Goal: Task Accomplishment & Management: Use online tool/utility

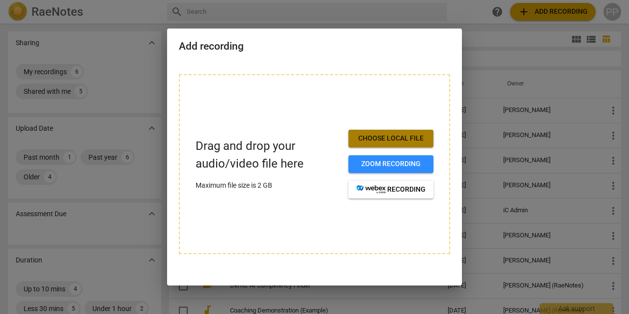
click at [368, 137] on span "Choose local file" at bounding box center [390, 139] width 69 height 10
click at [391, 140] on span "Choose local file" at bounding box center [390, 139] width 69 height 10
click at [384, 140] on span "Choose local file" at bounding box center [390, 139] width 69 height 10
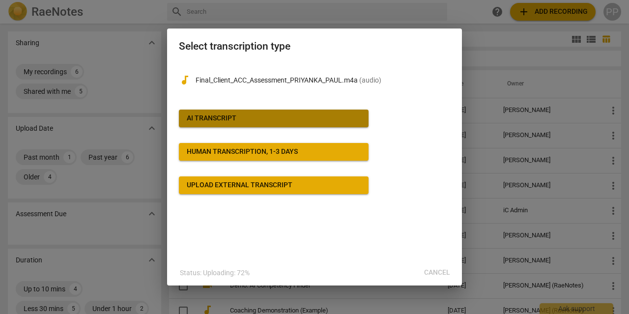
click at [315, 117] on span "AI Transcript" at bounding box center [274, 118] width 174 height 10
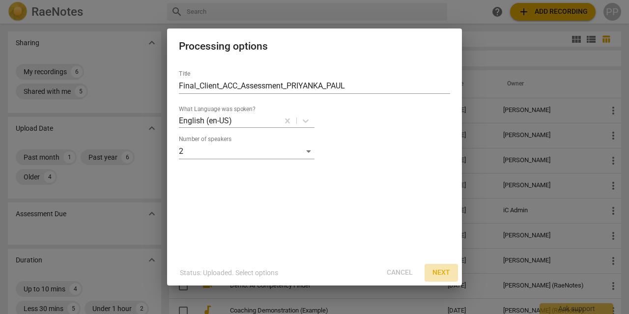
click at [446, 276] on span "Next" at bounding box center [441, 273] width 18 height 10
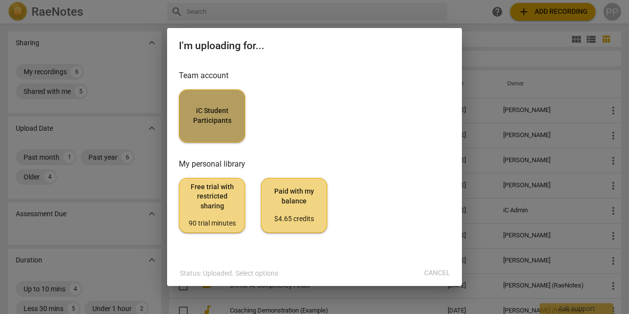
click at [222, 125] on span "iC Student Participants" at bounding box center [212, 115] width 50 height 19
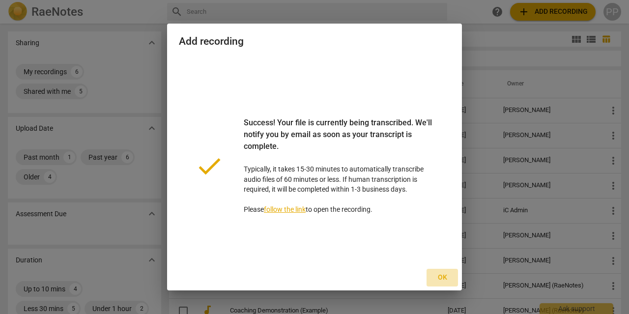
click at [442, 282] on span "Ok" at bounding box center [442, 278] width 16 height 10
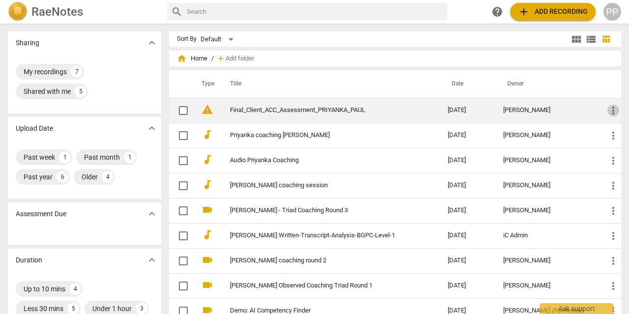
click at [615, 113] on span "more_vert" at bounding box center [613, 111] width 12 height 12
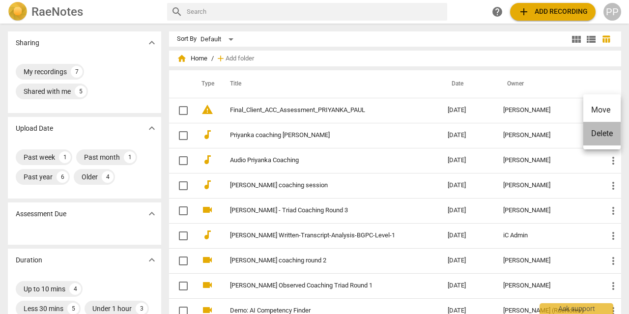
click at [602, 135] on li "Delete" at bounding box center [601, 134] width 37 height 24
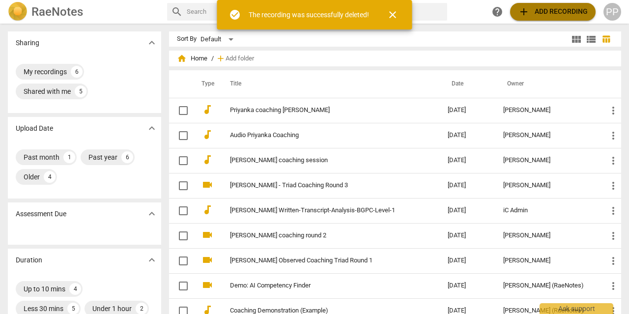
click at [556, 11] on span "add Add recording" at bounding box center [553, 12] width 70 height 12
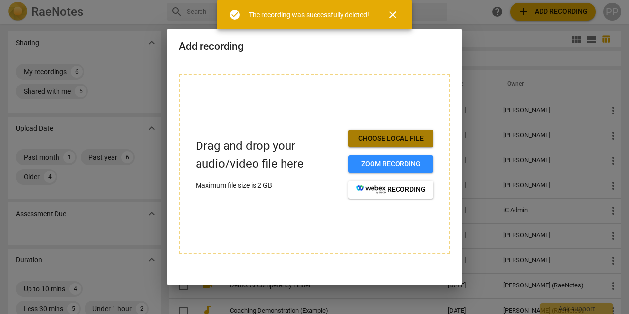
click at [369, 139] on span "Choose local file" at bounding box center [390, 139] width 69 height 10
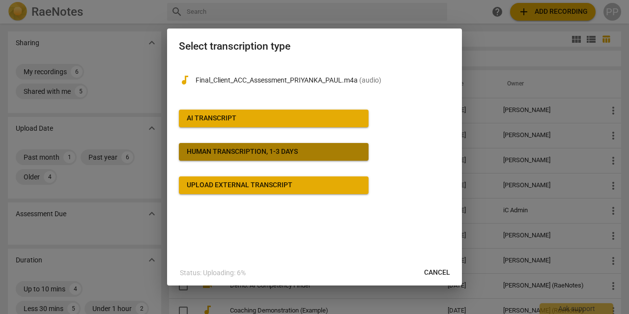
click at [296, 151] on div "Human transcription, 1-3 days" at bounding box center [242, 152] width 111 height 10
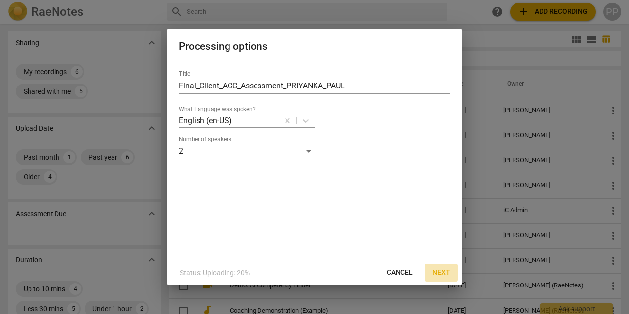
click at [441, 273] on span "Next" at bounding box center [441, 273] width 18 height 10
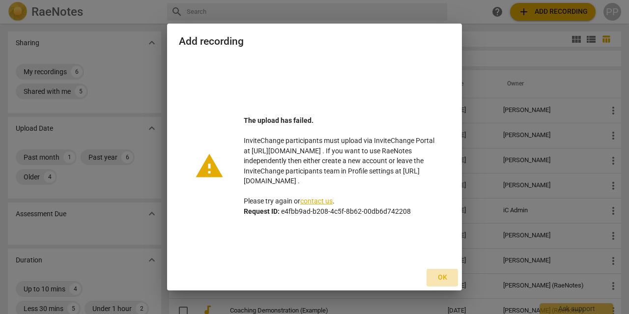
click at [443, 277] on span "Ok" at bounding box center [442, 278] width 16 height 10
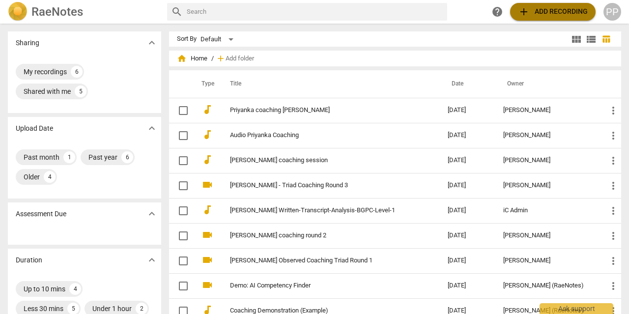
click at [533, 13] on span "add Add recording" at bounding box center [553, 12] width 70 height 12
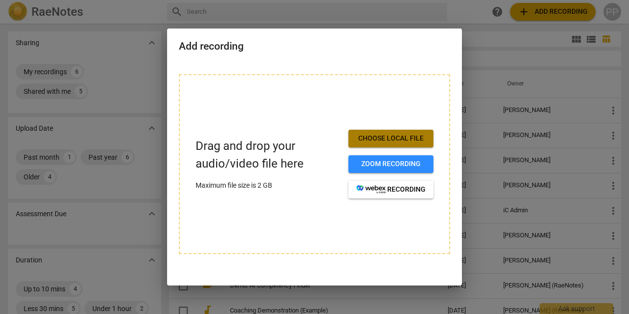
click at [360, 137] on span "Choose local file" at bounding box center [390, 139] width 69 height 10
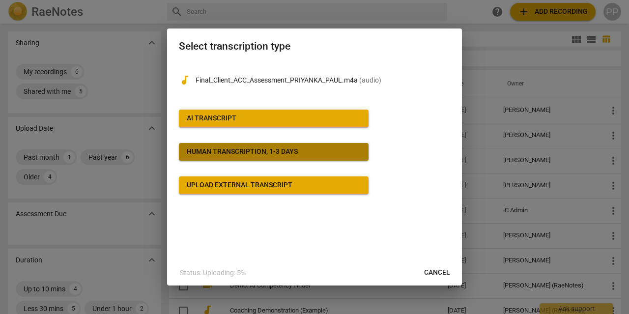
click at [315, 154] on span "Human transcription, 1-3 days" at bounding box center [274, 152] width 174 height 10
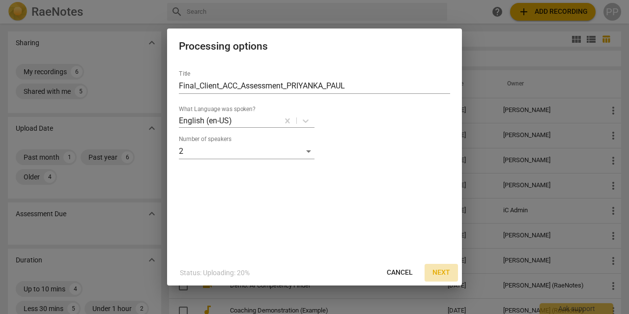
click at [439, 269] on span "Next" at bounding box center [441, 273] width 18 height 10
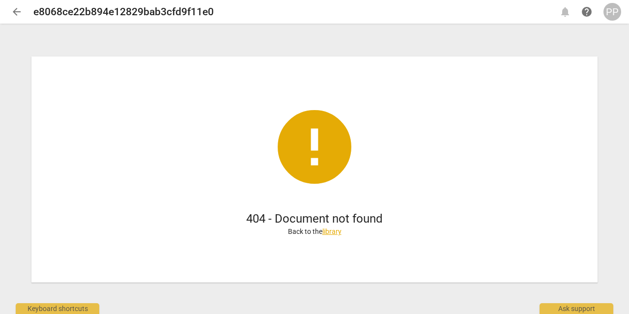
click at [329, 228] on link "library" at bounding box center [331, 231] width 19 height 8
